Goal: Transaction & Acquisition: Purchase product/service

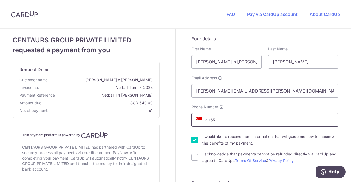
click at [229, 122] on input "Phone Number" at bounding box center [264, 120] width 147 height 14
type input "98267228"
type input "239192"
type input "Apt 0606 Block B Leonie Condotel, [STREET_ADDRESS][PERSON_NAME]"
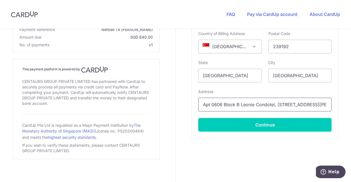
scroll to position [287, 0]
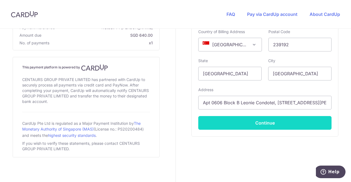
click at [250, 127] on button "Continue" at bounding box center [264, 123] width 133 height 14
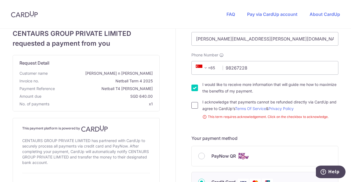
click at [195, 106] on input "I acknowledge that payments cannot be refunded directly via CardUp and agree to…" at bounding box center [194, 105] width 7 height 7
checkbox input "true"
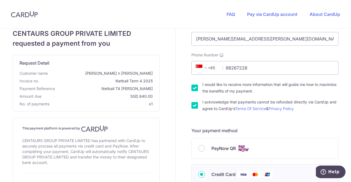
click at [193, 89] on input "I would like to receive more information that will guide me how to maximize the…" at bounding box center [194, 88] width 7 height 7
checkbox input "false"
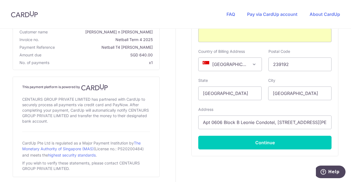
scroll to position [287, 0]
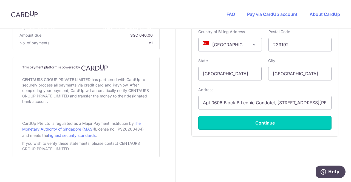
click at [261, 125] on button "Continue" at bounding box center [264, 123] width 133 height 14
type input "**** 0976"
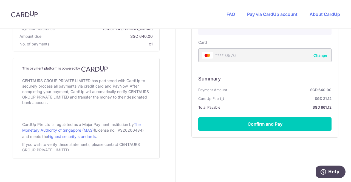
scroll to position [248, 0]
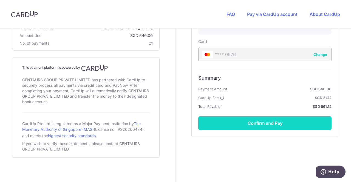
click at [261, 126] on button "Confirm and Pay" at bounding box center [264, 124] width 133 height 14
